Goal: Check status: Check status

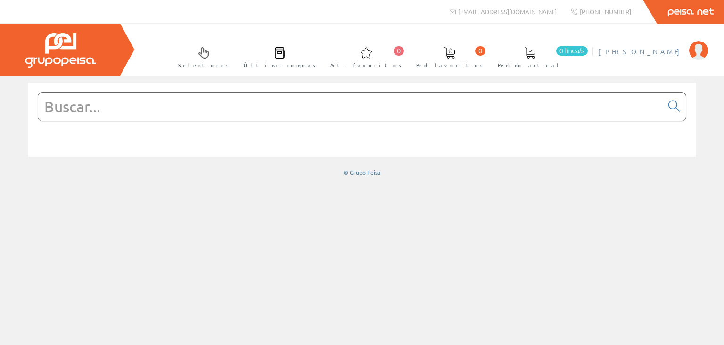
click at [653, 53] on span "[PERSON_NAME]" at bounding box center [641, 51] width 86 height 9
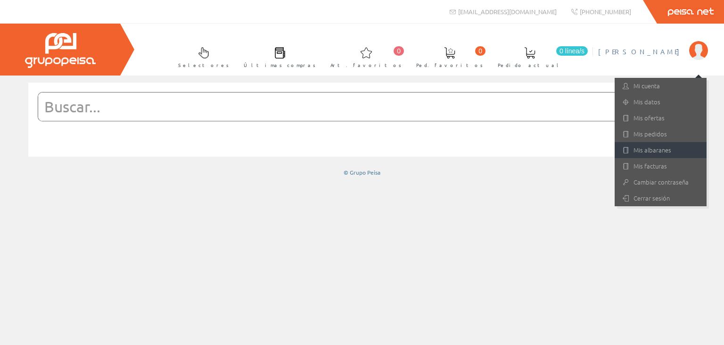
click at [649, 153] on link "Mis albaranes" at bounding box center [661, 150] width 92 height 16
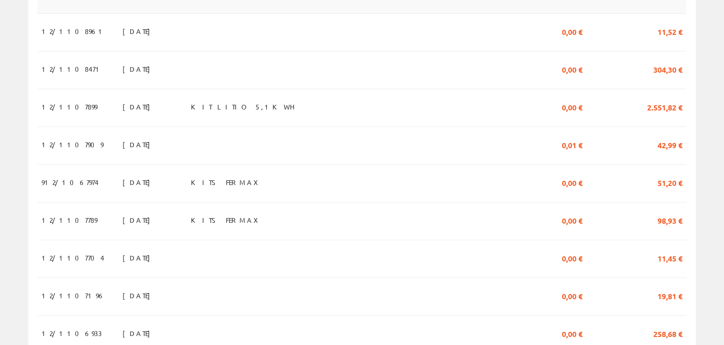
scroll to position [498, 0]
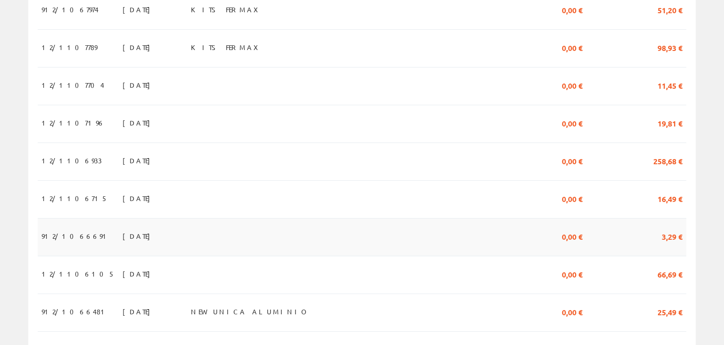
click at [123, 228] on span "[DATE]" at bounding box center [139, 236] width 33 height 16
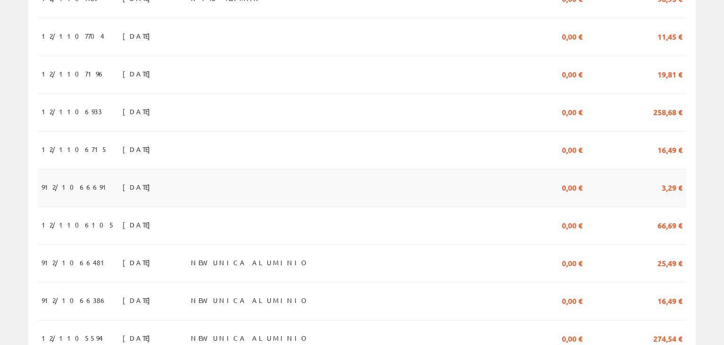
scroll to position [597, 0]
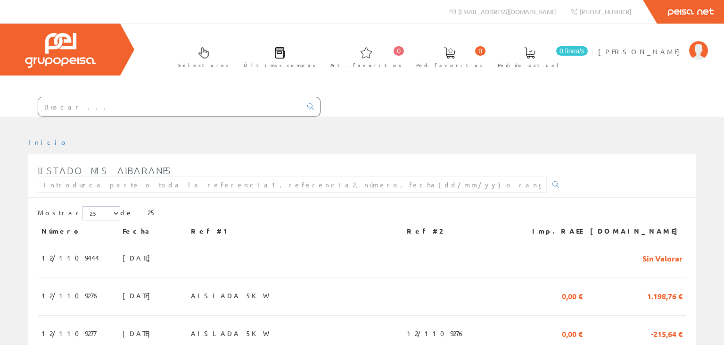
scroll to position [597, 0]
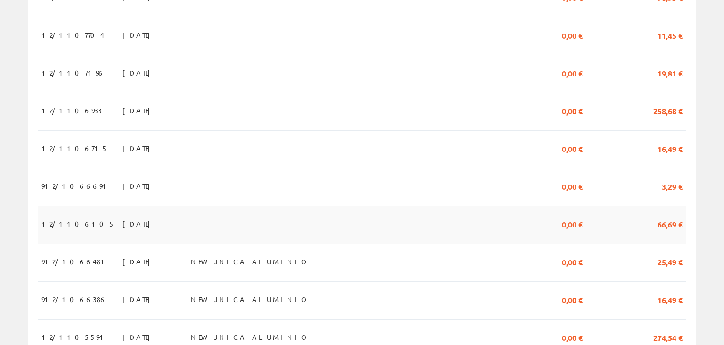
click at [123, 219] on span "07/05/2025" at bounding box center [139, 223] width 33 height 16
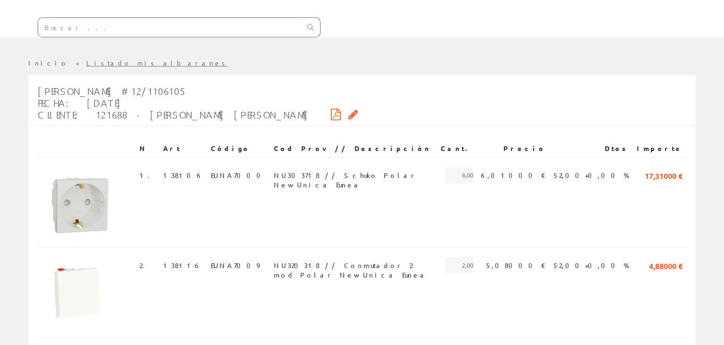
scroll to position [52, 0]
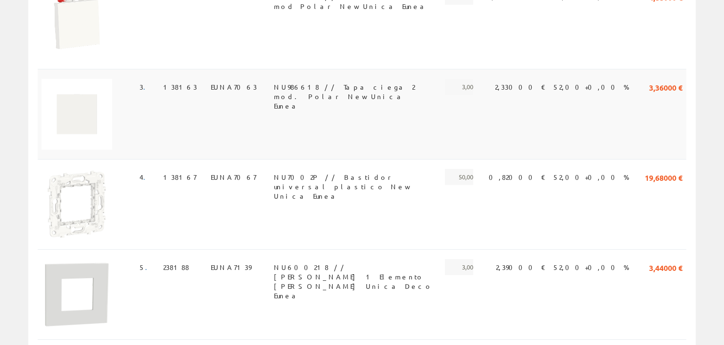
scroll to position [351, 0]
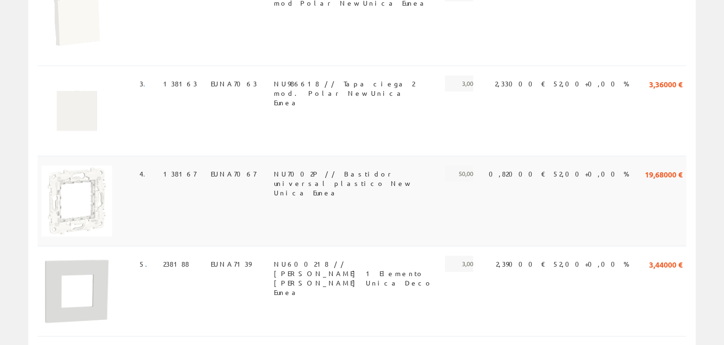
drag, startPoint x: 447, startPoint y: 209, endPoint x: 438, endPoint y: 173, distance: 37.7
click at [437, 173] on td "NU7002P // Bastidor universal plastico New Unica Eunea" at bounding box center [353, 201] width 167 height 90
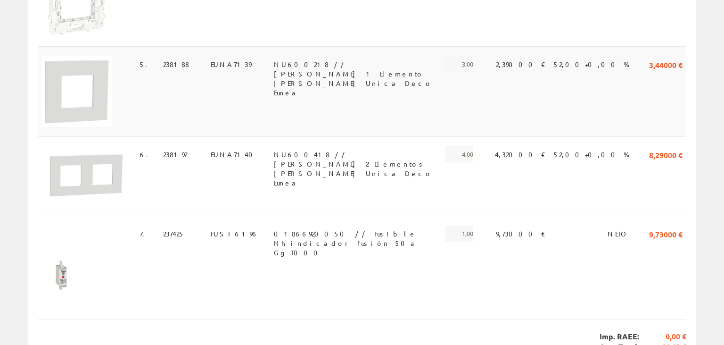
scroll to position [600, 0]
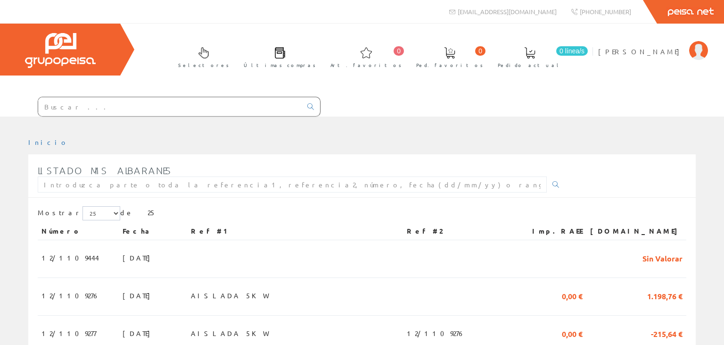
scroll to position [597, 0]
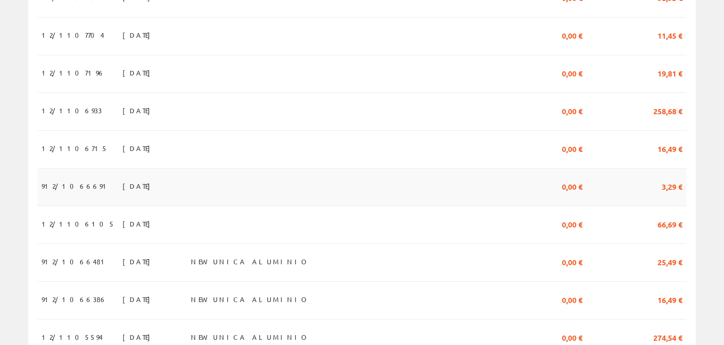
click at [123, 184] on span "[DATE]" at bounding box center [139, 186] width 33 height 16
